Goal: Task Accomplishment & Management: Manage account settings

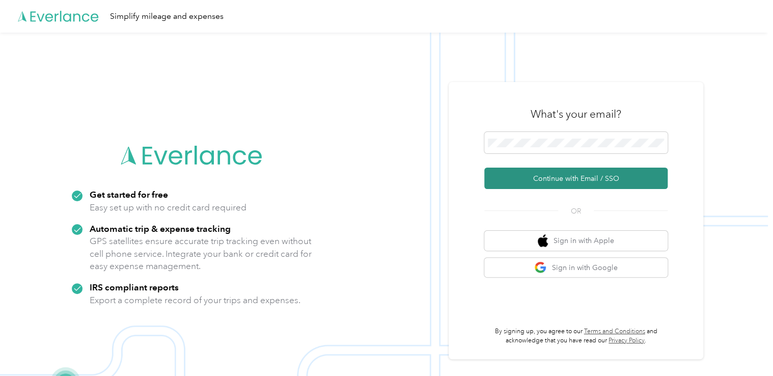
click at [554, 182] on button "Continue with Email / SSO" at bounding box center [575, 177] width 183 height 21
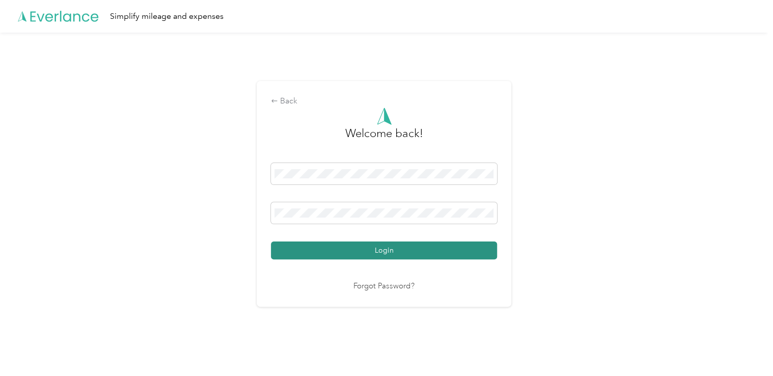
click at [454, 248] on button "Login" at bounding box center [384, 250] width 226 height 18
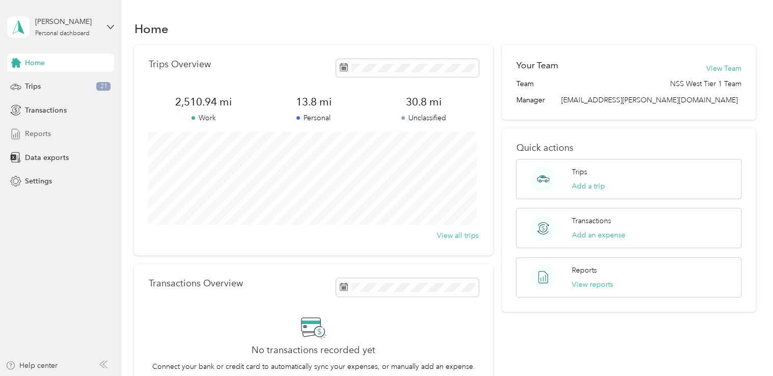
click at [37, 133] on span "Reports" at bounding box center [38, 133] width 26 height 11
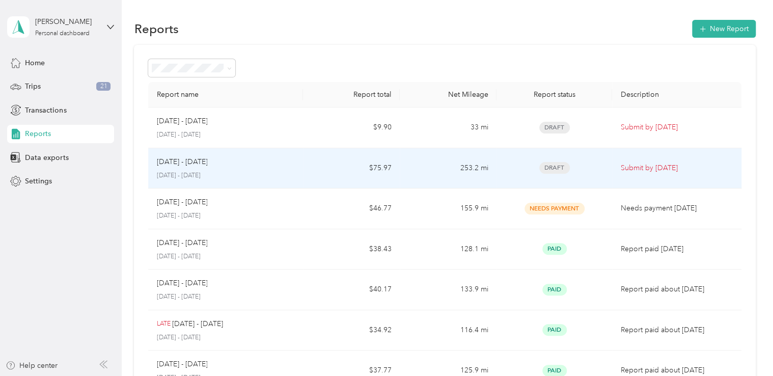
click at [562, 165] on span "Draft" at bounding box center [554, 168] width 31 height 12
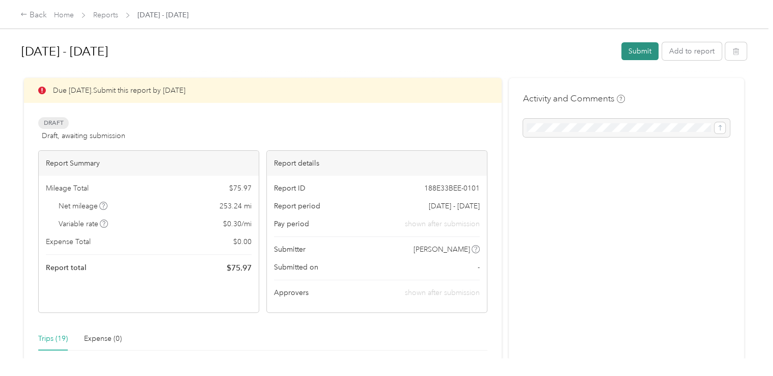
click at [634, 54] on button "Submit" at bounding box center [639, 51] width 37 height 18
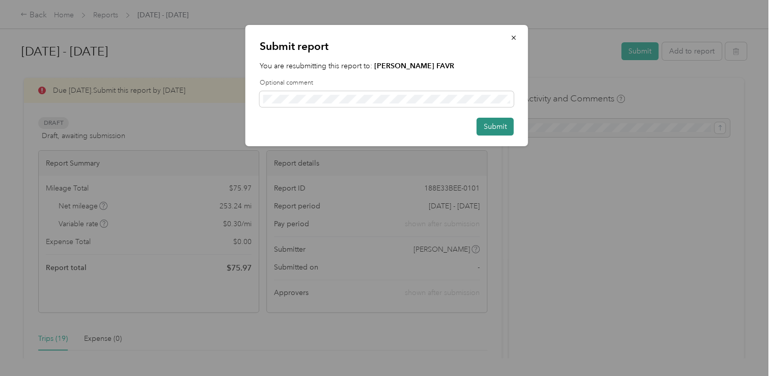
click at [512, 129] on button "Submit" at bounding box center [495, 127] width 37 height 18
